Goal: Navigation & Orientation: Find specific page/section

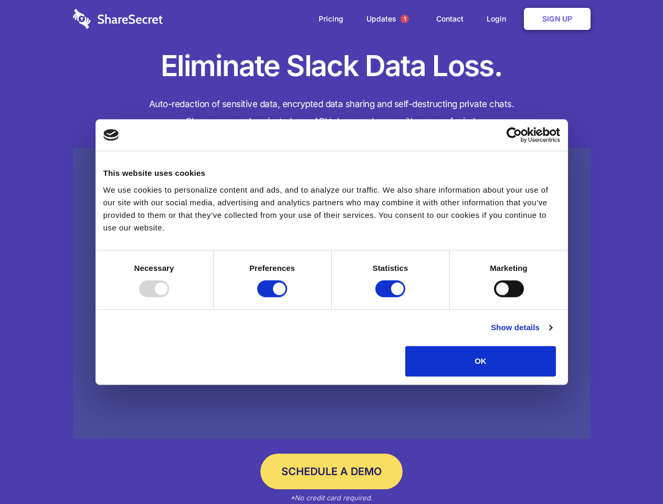
click at [169, 297] on div at bounding box center [154, 288] width 30 height 17
click at [287, 297] on input "Preferences" at bounding box center [272, 288] width 30 height 17
checkbox input "false"
click at [392, 297] on input "Statistics" at bounding box center [390, 288] width 30 height 17
checkbox input "false"
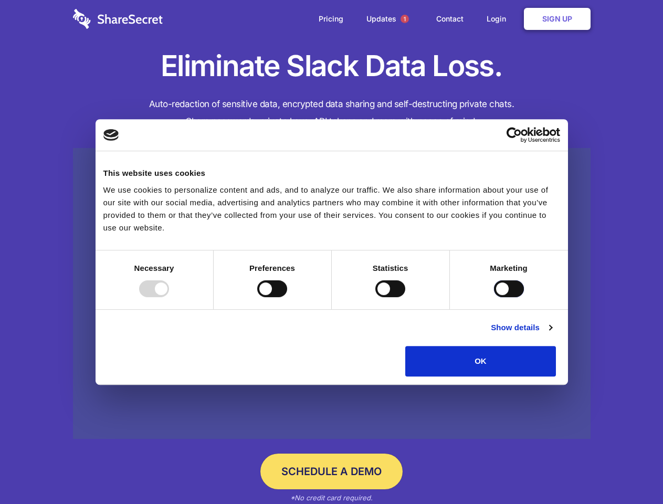
click at [494, 297] on input "Marketing" at bounding box center [509, 288] width 30 height 17
checkbox input "true"
click at [552, 334] on link "Show details" at bounding box center [521, 327] width 61 height 13
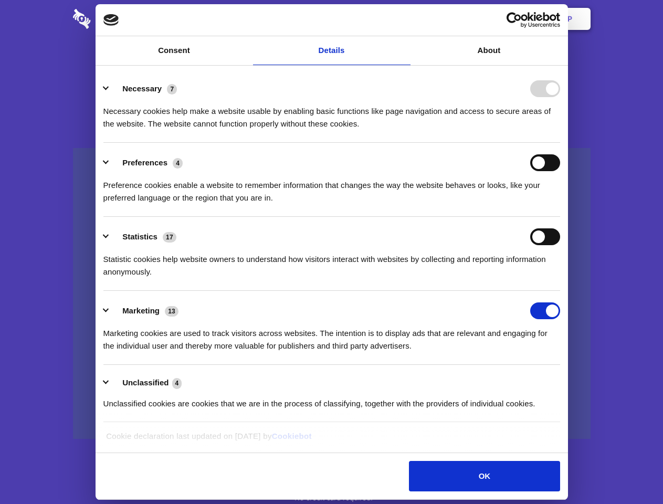
click at [560, 143] on li "Necessary 7 Necessary cookies help make a website usable by enabling basic func…" at bounding box center [331, 106] width 457 height 74
click at [404, 19] on span "1" at bounding box center [405, 19] width 8 height 8
